Goal: Find specific page/section: Find specific page/section

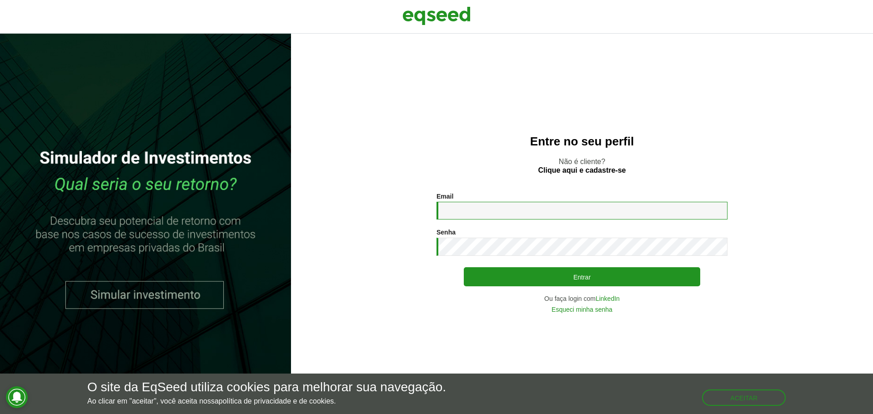
drag, startPoint x: 483, startPoint y: 219, endPoint x: 489, endPoint y: 218, distance: 5.5
click at [483, 219] on input "Email *" at bounding box center [582, 211] width 291 height 18
type input "**********"
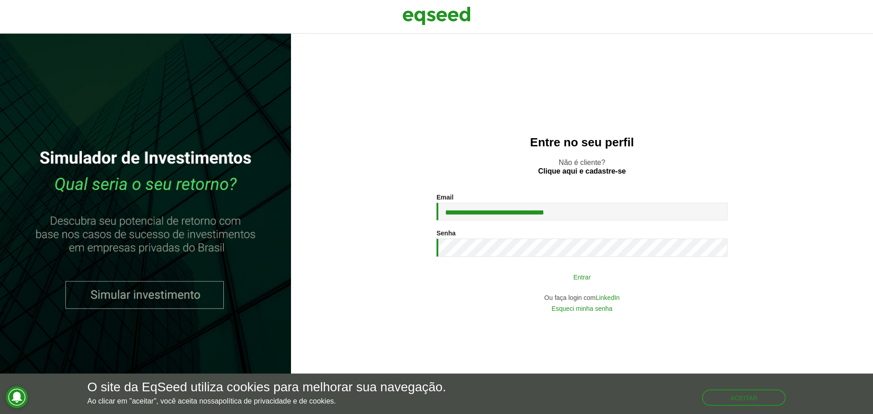
click at [580, 281] on button "Entrar" at bounding box center [582, 276] width 237 height 17
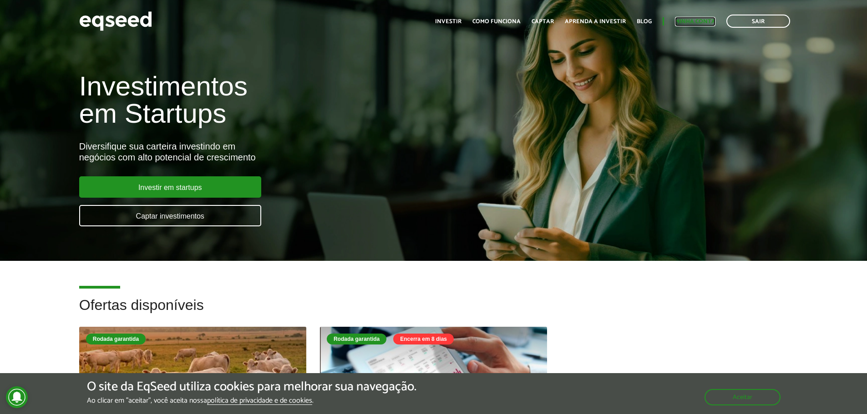
click at [706, 20] on link "Minha conta" at bounding box center [695, 22] width 40 height 6
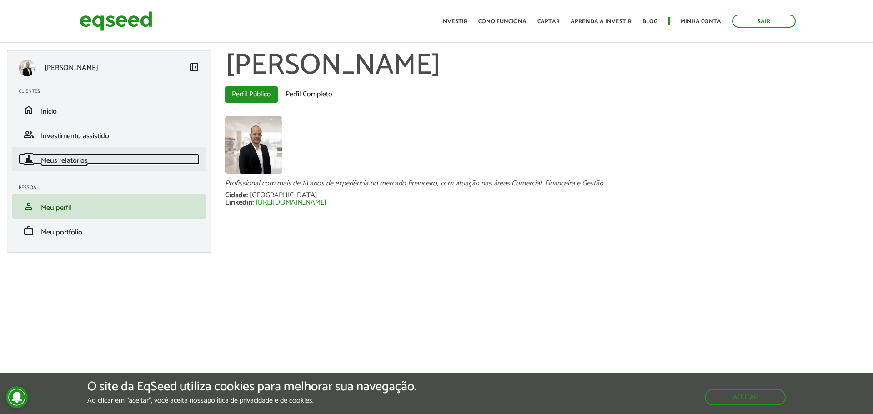
click at [81, 159] on span "Meus relatórios" at bounding box center [64, 161] width 47 height 12
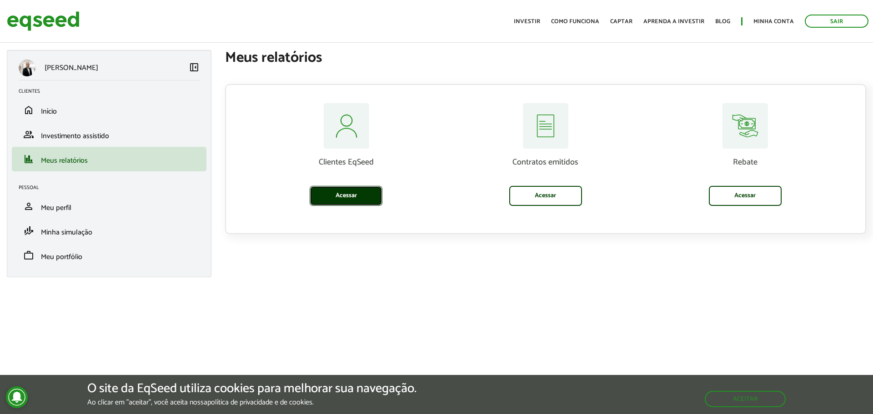
click at [358, 190] on link "Acessar" at bounding box center [346, 196] width 73 height 20
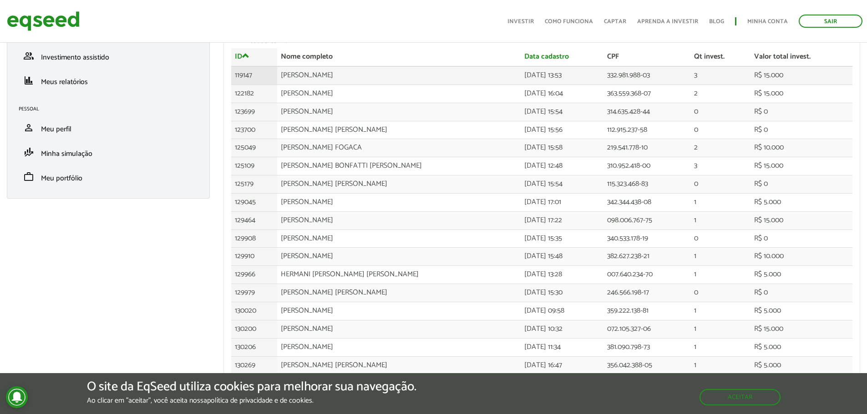
scroll to position [78, 0]
